Goal: Transaction & Acquisition: Purchase product/service

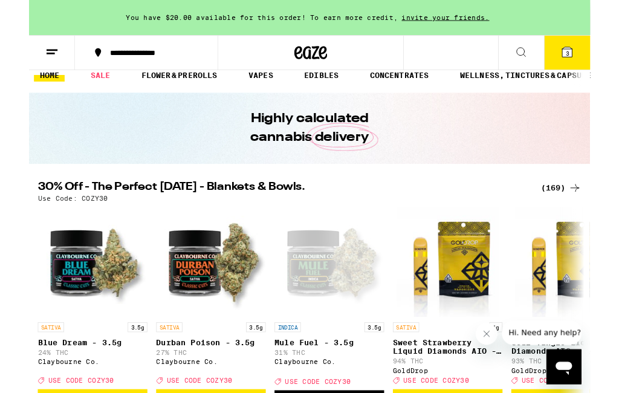
scroll to position [13, 0]
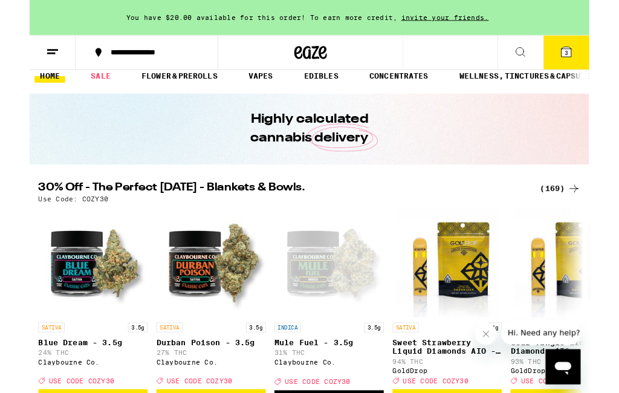
click at [585, 207] on div "(169)" at bounding box center [587, 208] width 45 height 15
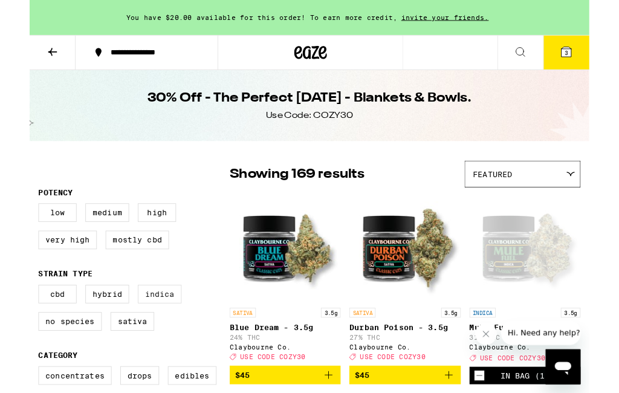
click at [147, 334] on label "Indica" at bounding box center [144, 325] width 48 height 21
click at [13, 317] on input "Indica" at bounding box center [12, 317] width 1 height 1
checkbox input "true"
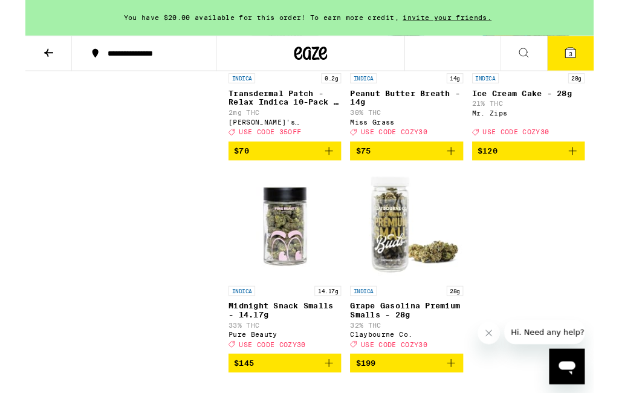
scroll to position [3942, 0]
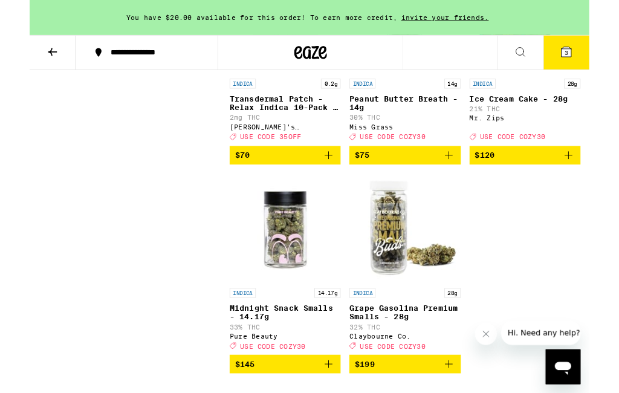
click at [420, 81] on img "Open page for Peanut Butter Breath - 14g from Miss Grass" at bounding box center [415, 20] width 121 height 121
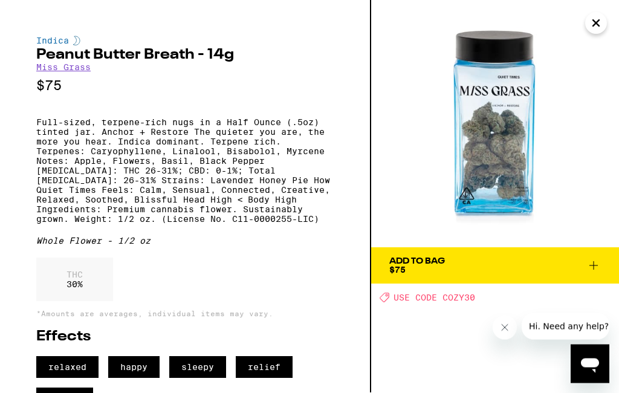
scroll to position [3756, 0]
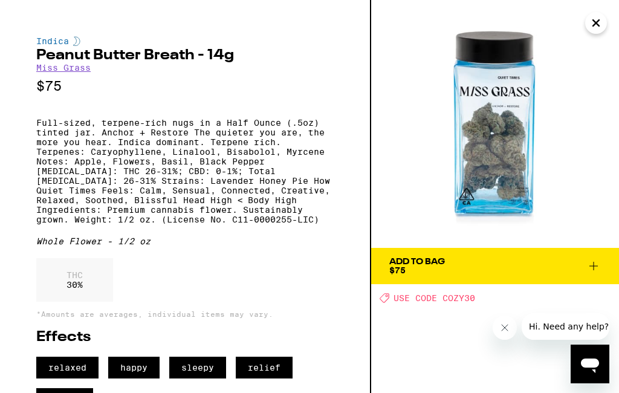
click at [445, 261] on div "Add To Bag" at bounding box center [417, 262] width 56 height 8
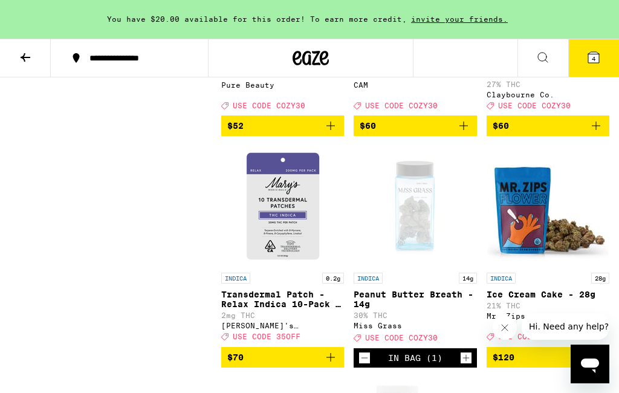
click at [597, 63] on icon at bounding box center [593, 57] width 11 height 11
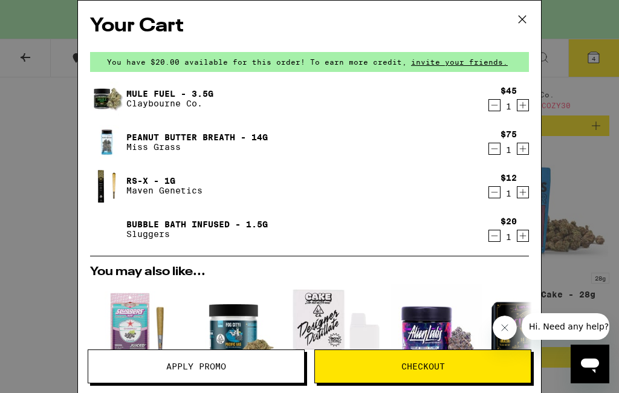
click at [497, 103] on icon "Decrement" at bounding box center [494, 105] width 11 height 15
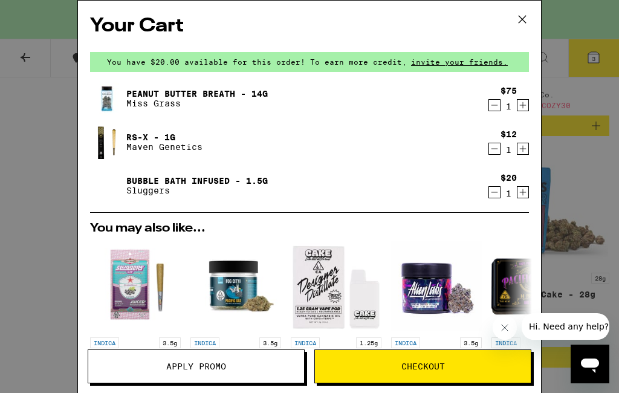
click at [493, 149] on icon "Decrement" at bounding box center [494, 149] width 11 height 15
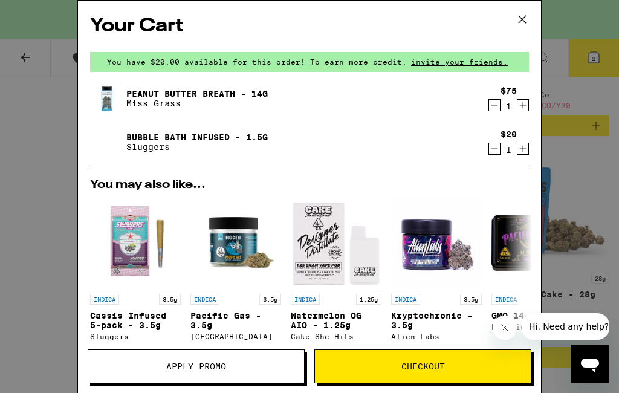
click at [496, 151] on icon "Decrement" at bounding box center [494, 149] width 11 height 15
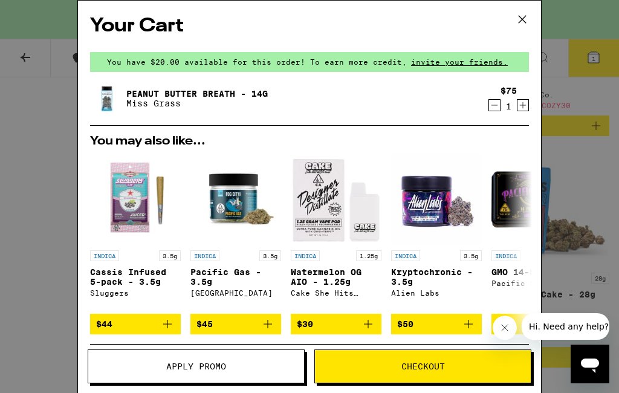
click at [586, 169] on div "Your Cart You have $20.00 available for this order! To earn more credit, invite…" at bounding box center [309, 196] width 619 height 393
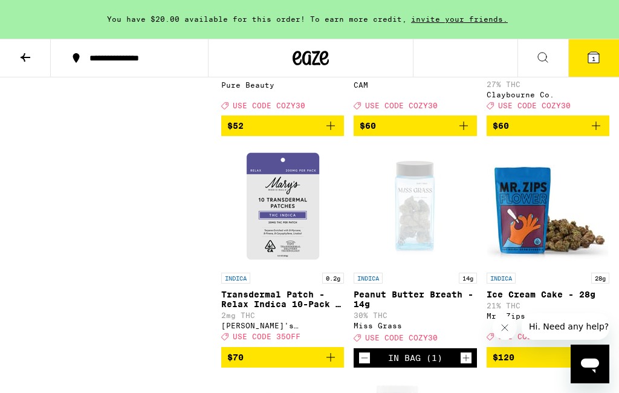
click at [457, 133] on icon "Add to bag" at bounding box center [464, 126] width 15 height 15
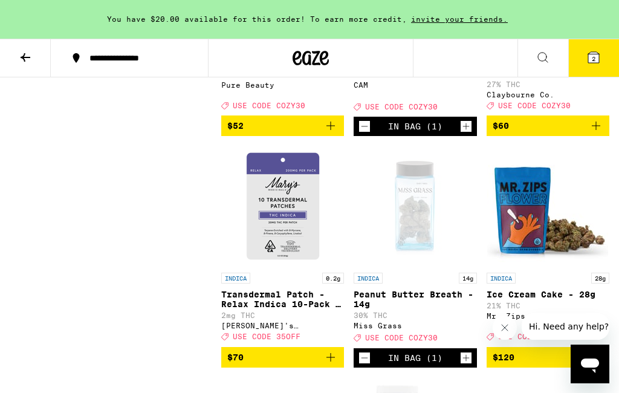
click at [366, 134] on icon "Decrement" at bounding box center [364, 126] width 11 height 15
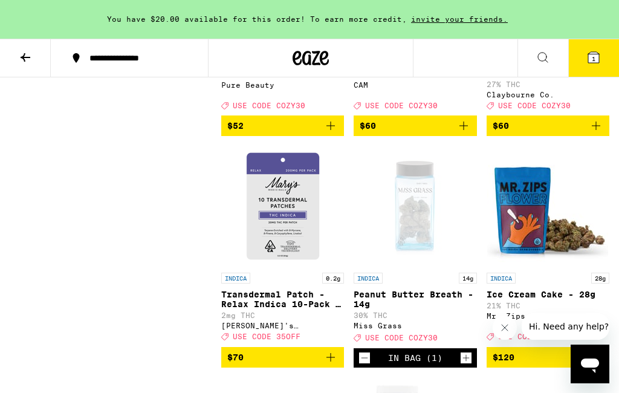
click at [595, 55] on span "1" at bounding box center [594, 58] width 4 height 7
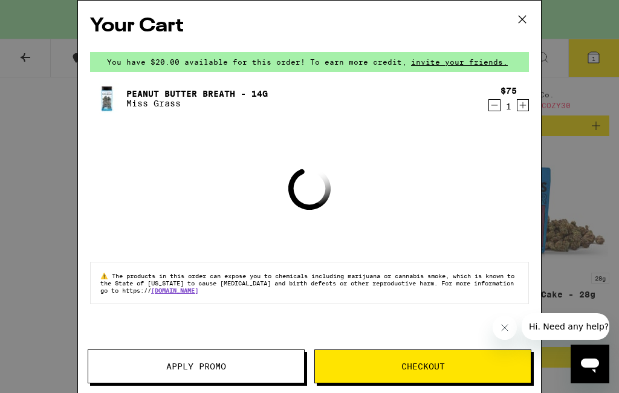
click at [238, 367] on span "Apply Promo" at bounding box center [196, 366] width 216 height 8
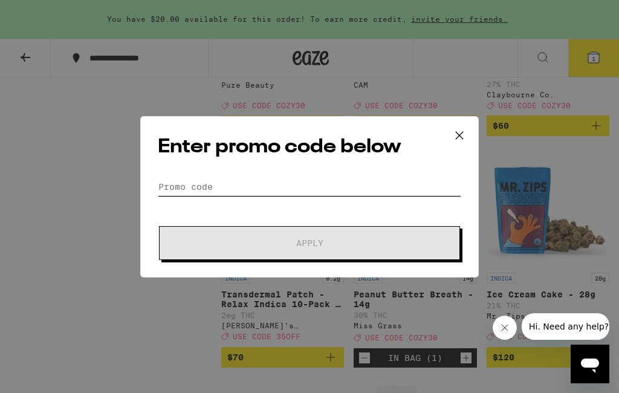
click at [261, 182] on input "Promo Code" at bounding box center [310, 187] width 304 height 18
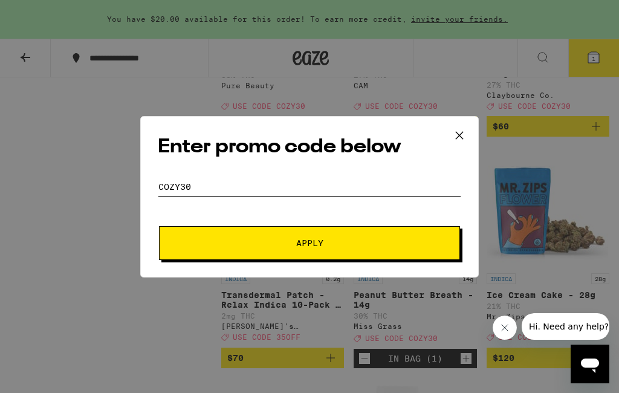
type input "Cozy30"
click at [319, 246] on span "Apply" at bounding box center [309, 243] width 27 height 8
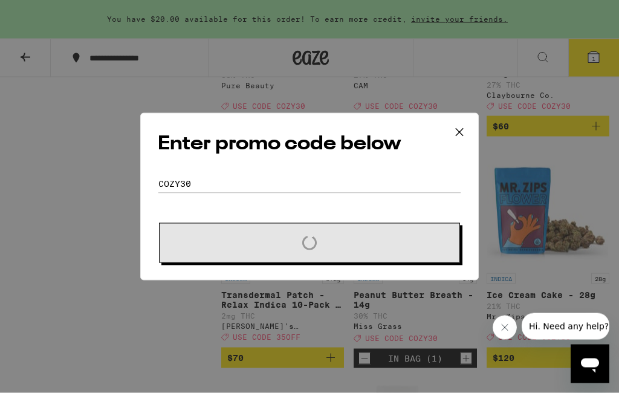
scroll to position [3756, 0]
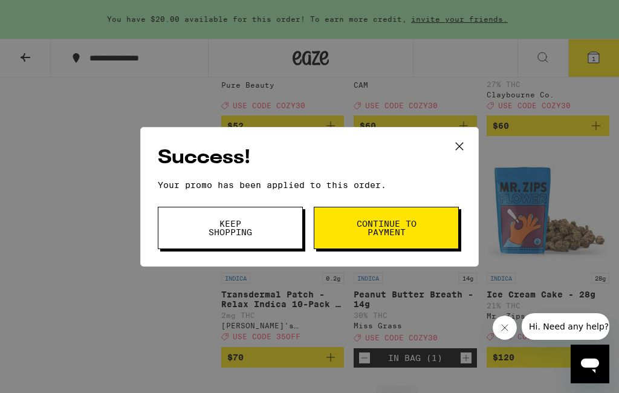
click at [244, 225] on span "Keep Shopping" at bounding box center [231, 228] width 62 height 17
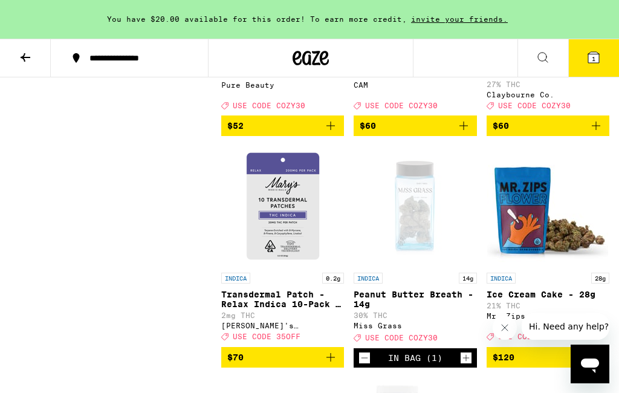
click at [595, 59] on span "1" at bounding box center [594, 58] width 4 height 7
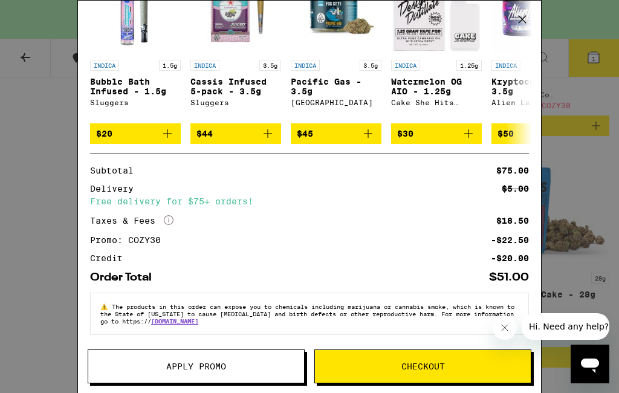
scroll to position [3756, 0]
